Goal: Task Accomplishment & Management: Use online tool/utility

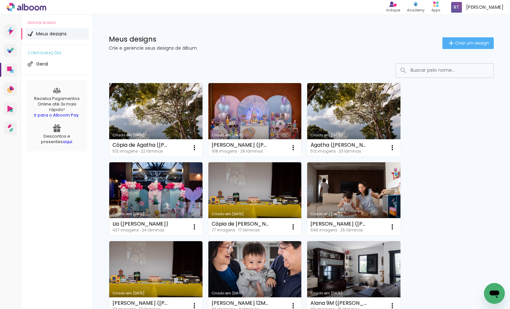
click at [139, 147] on div "Cópia de Ágatha ([PERSON_NAME])" at bounding box center [140, 145] width 57 height 5
click at [164, 128] on link "Criado em [DATE]" at bounding box center [155, 119] width 93 height 73
